Goal: Information Seeking & Learning: Learn about a topic

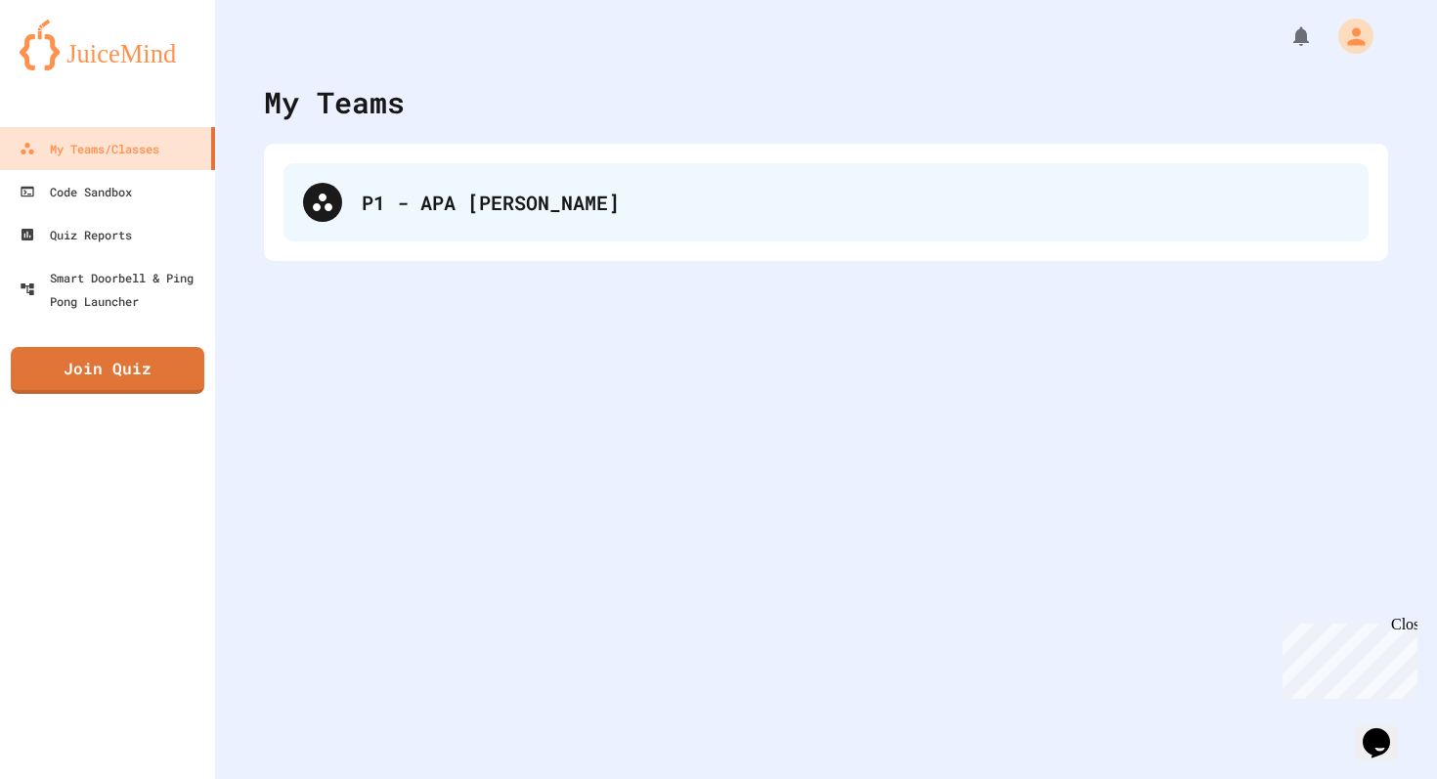
click at [506, 178] on div "P1 - APA [PERSON_NAME]" at bounding box center [825, 202] width 1085 height 78
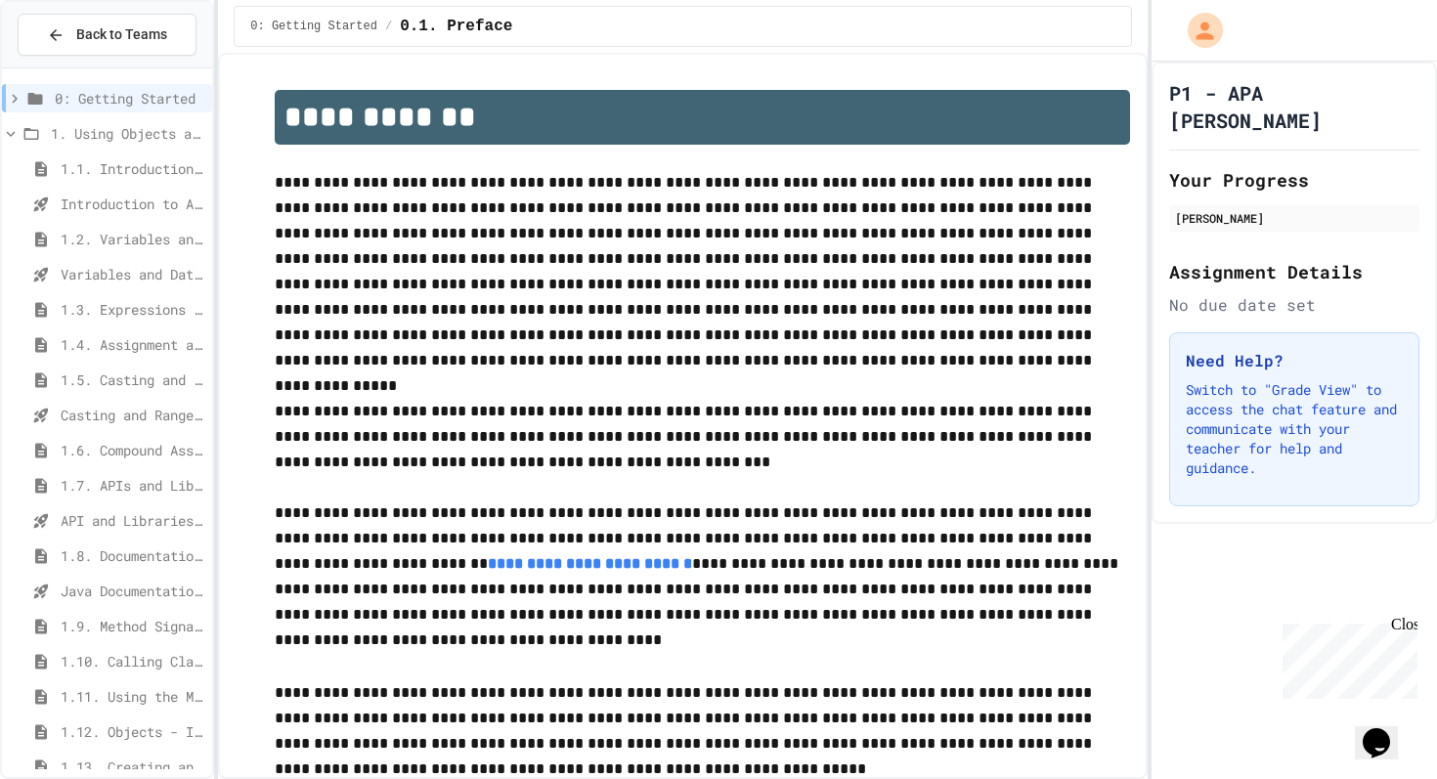
click at [82, 540] on div "API and Libraries - Topic 1.7" at bounding box center [107, 523] width 210 height 35
click at [85, 559] on span "1.8. Documentation with Comments and Preconditions" at bounding box center [133, 555] width 144 height 21
